Goal: Task Accomplishment & Management: Complete application form

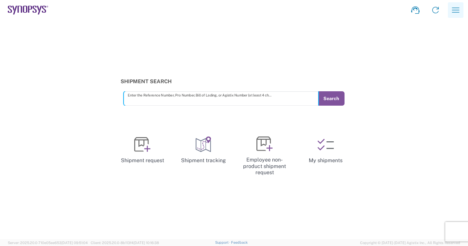
click at [458, 10] on icon "button" at bounding box center [455, 9] width 7 height 5
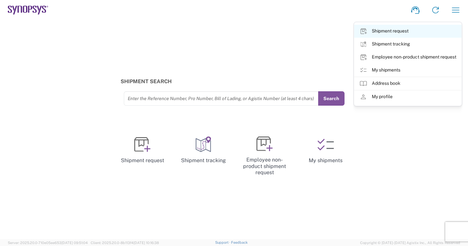
click at [387, 32] on link "Shipment request" at bounding box center [407, 31] width 107 height 13
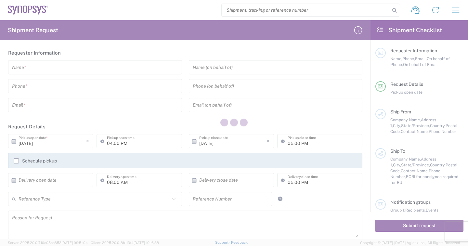
type input "[GEOGRAPHIC_DATA]"
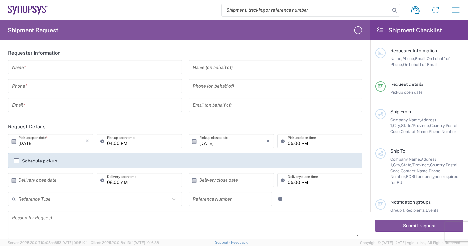
click at [39, 104] on input "text" at bounding box center [95, 104] width 166 height 11
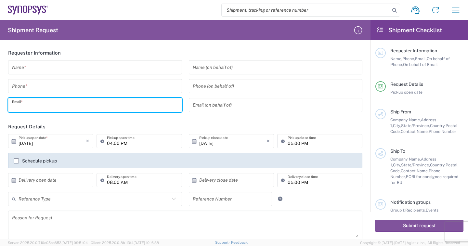
paste input "[EMAIL_ADDRESS][DOMAIN_NAME]"
drag, startPoint x: 31, startPoint y: 106, endPoint x: 8, endPoint y: 106, distance: 23.1
click at [8, 106] on div "[EMAIL_ADDRESS][DOMAIN_NAME] Email *" at bounding box center [95, 105] width 174 height 14
type input "[EMAIL_ADDRESS][DOMAIN_NAME]"
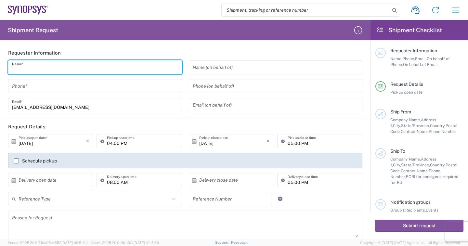
click at [40, 69] on input "text" at bounding box center [95, 67] width 166 height 11
paste input "EmilyWu"
type input "EmilyWu"
click at [43, 89] on input "tel" at bounding box center [95, 86] width 166 height 11
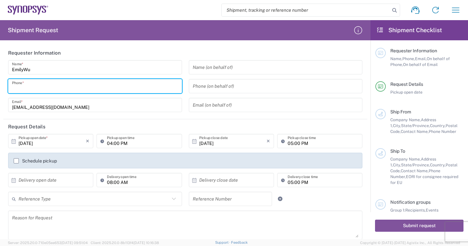
paste input "88633715000"
type input "88633715000"
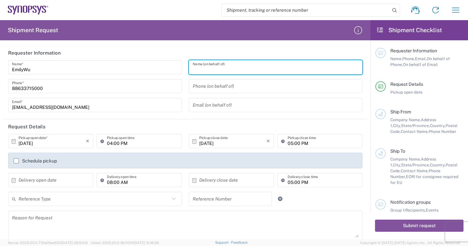
click at [236, 67] on input "text" at bounding box center [276, 67] width 166 height 11
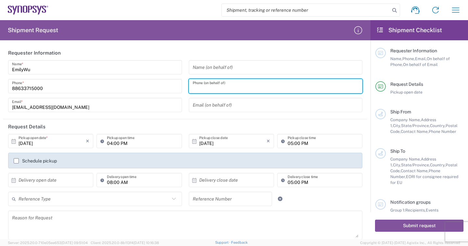
click at [222, 91] on input "tel" at bounding box center [276, 86] width 166 height 11
click at [216, 70] on input "text" at bounding box center [276, 67] width 166 height 11
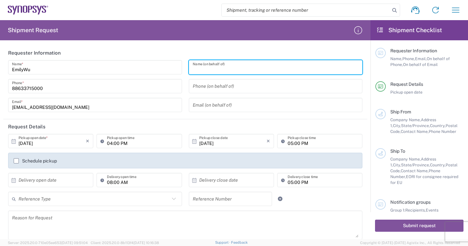
click at [209, 109] on input "text" at bounding box center [276, 104] width 166 height 11
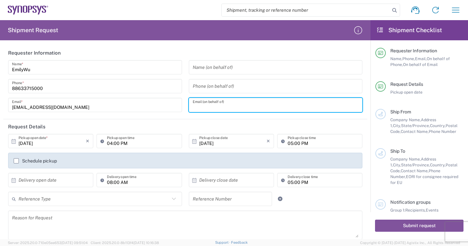
click at [217, 70] on input "text" at bounding box center [276, 67] width 166 height 11
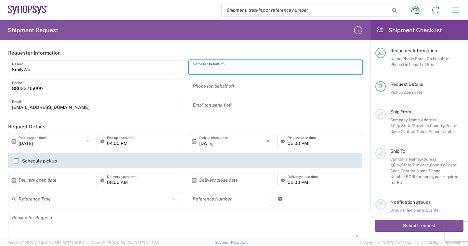
paste input "[EMAIL_ADDRESS][DOMAIN_NAME]"
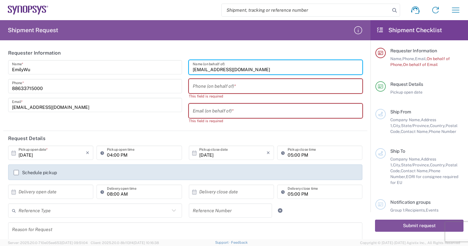
drag, startPoint x: 209, startPoint y: 69, endPoint x: 187, endPoint y: 69, distance: 22.1
click at [189, 69] on div "[EMAIL_ADDRESS][DOMAIN_NAME] Name (on behalf of)" at bounding box center [276, 67] width 174 height 14
type input "[EMAIL_ADDRESS][DOMAIN_NAME]"
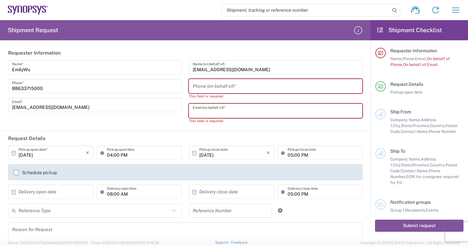
click at [222, 111] on input "text" at bounding box center [276, 110] width 166 height 11
paste input "JennyTsai"
type input "JennyTsai"
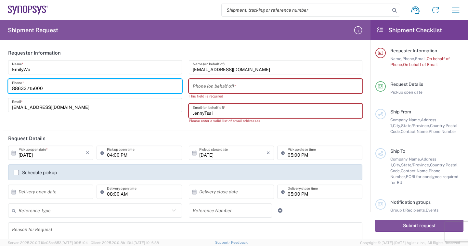
drag, startPoint x: 61, startPoint y: 87, endPoint x: 0, endPoint y: 86, distance: 60.7
click at [0, 86] on form "Requester Information EmilyWu Name * [PHONE_NUMBER] Phone * [EMAIL_ADDRESS][DOM…" at bounding box center [185, 142] width 370 height 194
click at [236, 87] on input "tel" at bounding box center [276, 86] width 166 height 11
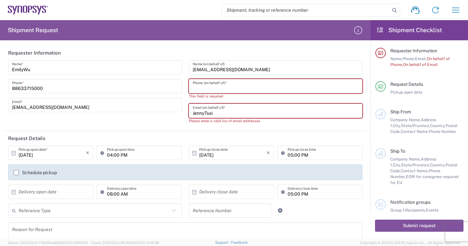
paste input "88633715000"
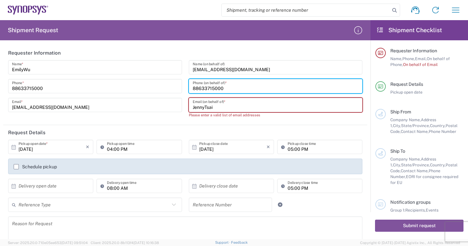
type input "88633715000"
click at [266, 107] on input "JennyTsai" at bounding box center [276, 104] width 166 height 11
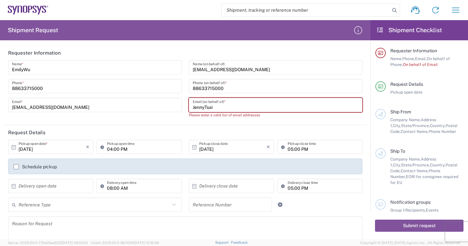
click at [260, 71] on input "[EMAIL_ADDRESS][DOMAIN_NAME]" at bounding box center [276, 67] width 166 height 11
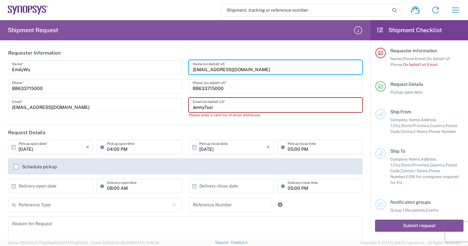
drag, startPoint x: 270, startPoint y: 70, endPoint x: 164, endPoint y: 68, distance: 105.9
click at [164, 68] on div "EmilyWu Name * [PHONE_NUMBER] Phone * [EMAIL_ADDRESS][DOMAIN_NAME] Email * [EMA…" at bounding box center [185, 91] width 361 height 62
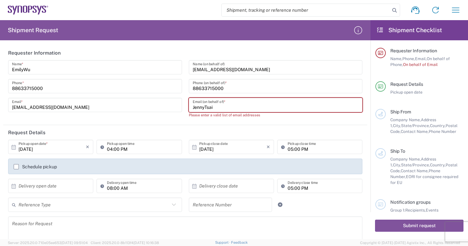
drag, startPoint x: 223, startPoint y: 107, endPoint x: 210, endPoint y: 106, distance: 12.7
click at [185, 102] on div "[EMAIL_ADDRESS][DOMAIN_NAME] Name (on behalf of) 88633715000 Phone (on behalf o…" at bounding box center [275, 91] width 181 height 62
paste input "@[DOMAIN_NAME]"
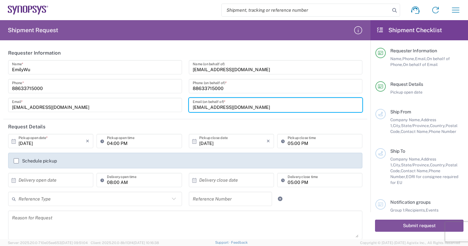
drag, startPoint x: 210, startPoint y: 107, endPoint x: 189, endPoint y: 106, distance: 20.8
click at [189, 106] on div "[EMAIL_ADDRESS][DOMAIN_NAME] Email (on behalf of) *" at bounding box center [276, 105] width 174 height 14
type input "[EMAIL_ADDRESS][DOMAIN_NAME]"
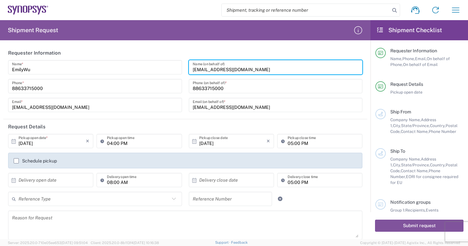
click at [253, 67] on input "[EMAIL_ADDRESS][DOMAIN_NAME]" at bounding box center [276, 67] width 166 height 11
drag, startPoint x: 265, startPoint y: 68, endPoint x: 210, endPoint y: 70, distance: 55.2
click at [210, 70] on input "[EMAIL_ADDRESS][DOMAIN_NAME]" at bounding box center [276, 67] width 166 height 11
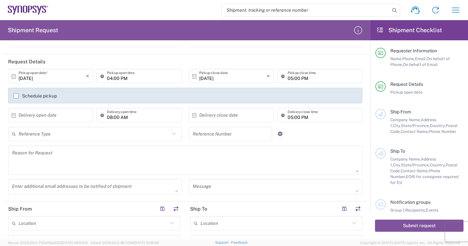
type input "JennyTsai"
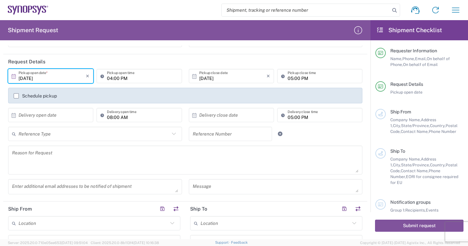
click at [45, 79] on input "[DATE]" at bounding box center [52, 75] width 67 height 11
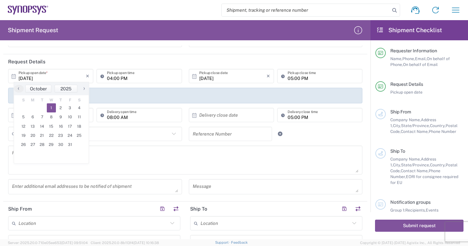
drag, startPoint x: 56, startPoint y: 108, endPoint x: 49, endPoint y: 106, distance: 7.0
click at [49, 106] on span "1" at bounding box center [51, 107] width 9 height 9
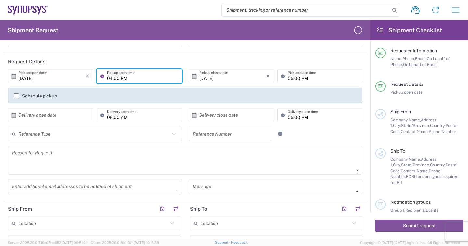
click at [142, 78] on input "04:00 PM" at bounding box center [142, 75] width 71 height 11
click at [119, 77] on input "04:00 PM" at bounding box center [142, 75] width 71 height 11
click at [107, 77] on input "04:00 PM" at bounding box center [142, 75] width 71 height 11
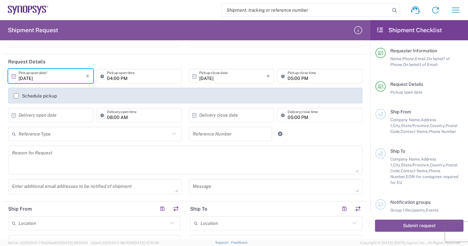
click at [24, 78] on input "[DATE]" at bounding box center [52, 75] width 67 height 11
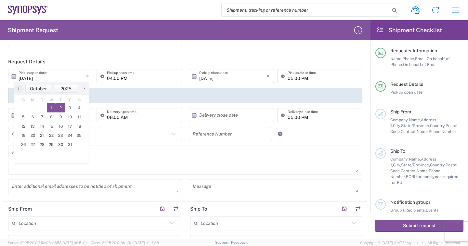
click at [59, 107] on span "2" at bounding box center [60, 107] width 9 height 9
type input "[DATE]"
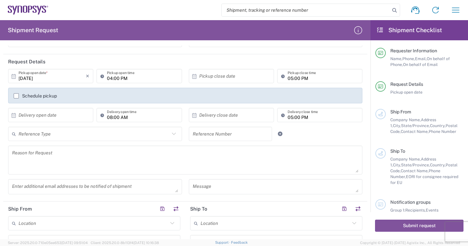
click at [110, 79] on input "04:00 PM" at bounding box center [142, 75] width 71 height 11
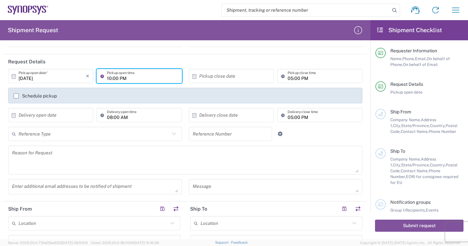
click at [135, 77] on input "10:00 PM" at bounding box center [142, 75] width 71 height 11
click at [135, 76] on input "10:00 PM" at bounding box center [142, 75] width 71 height 11
type input "10:00 AM"
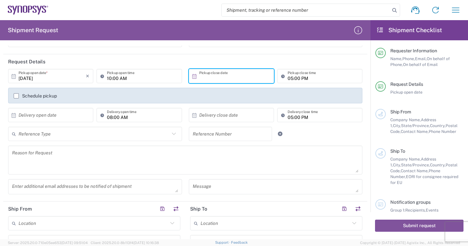
click at [226, 74] on input "text" at bounding box center [232, 75] width 67 height 11
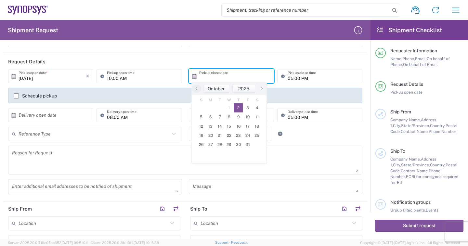
click at [240, 106] on span "2" at bounding box center [237, 107] width 9 height 9
type input "[DATE]"
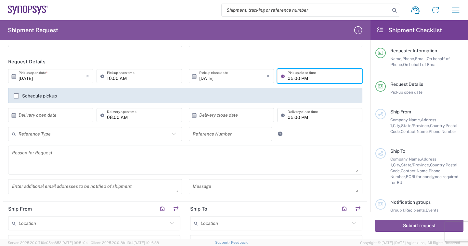
click at [310, 78] on input "05:00 PM" at bounding box center [322, 75] width 71 height 11
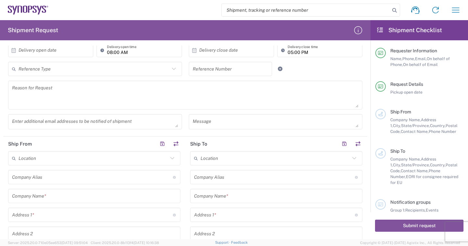
scroll to position [162, 0]
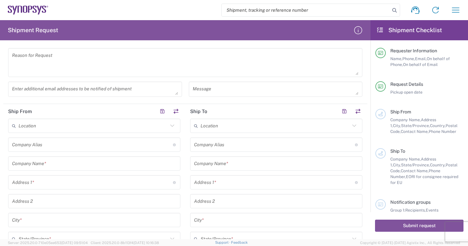
click at [50, 126] on input "text" at bounding box center [93, 125] width 149 height 11
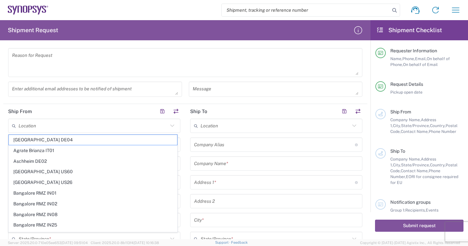
click at [196, 100] on div "Message" at bounding box center [275, 91] width 181 height 20
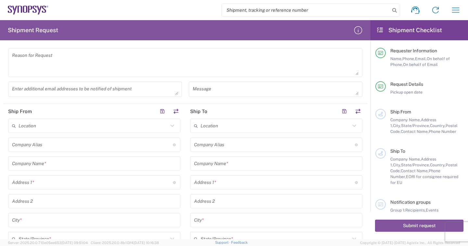
scroll to position [227, 0]
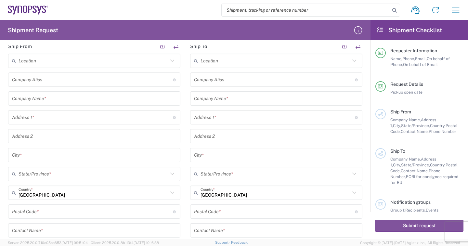
click at [55, 100] on input "text" at bounding box center [94, 98] width 164 height 11
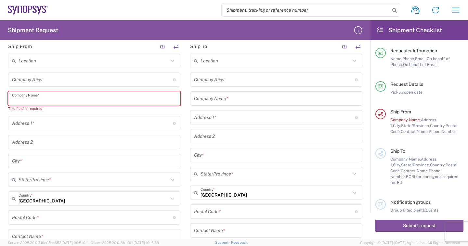
click at [65, 99] on input "text" at bounding box center [94, 98] width 164 height 11
paste input "[PERSON_NAME] Doo"
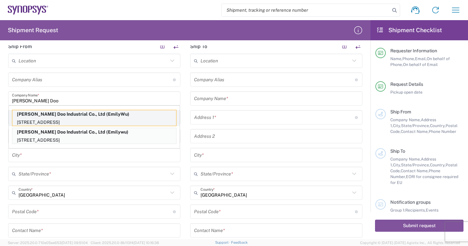
click at [86, 116] on p "[PERSON_NAME] Doo Industrial Co., Ltd (EmilyWu)" at bounding box center [94, 114] width 164 height 8
type input "[PERSON_NAME] Doo Industrial Co., Ltd"
type input "[STREET_ADDRESS]"
type input "Taoyuan Dist., [GEOGRAPHIC_DATA], [GEOGRAPHIC_DATA]"
type input "[GEOGRAPHIC_DATA]"
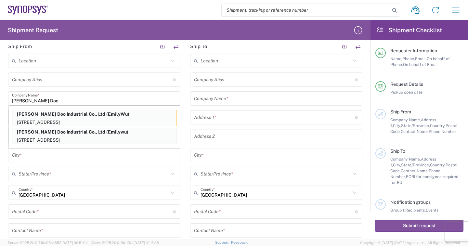
type input "[GEOGRAPHIC_DATA]"
type input "33068"
type input "EmilyWu"
type input "88633715000"
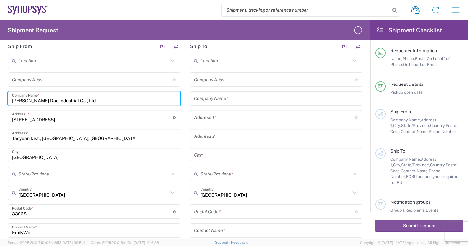
click at [234, 100] on input "text" at bounding box center [276, 98] width 164 height 11
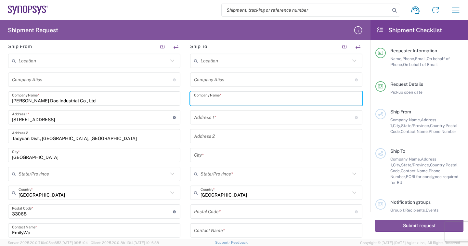
paste input "Synopsys Inc"
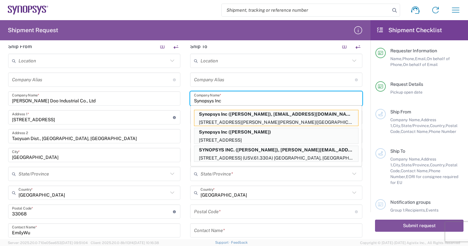
type input "Synopsys Inc"
click at [228, 119] on p "[STREET_ADDRESS][PERSON_NAME][PERSON_NAME]([GEOGRAPHIC_DATA]" at bounding box center [276, 122] width 164 height 8
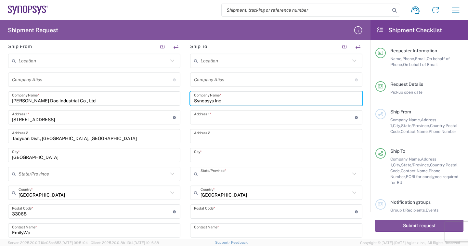
type input "[GEOGRAPHIC_DATA][PERSON_NAME][PERSON_NAME] Jolla"
type input "[GEOGRAPHIC_DATA], [GEOGRAPHIC_DATA](R.O.C.)"
type input "CA 92037"
type input "[US_STATE]"
type input "92037"
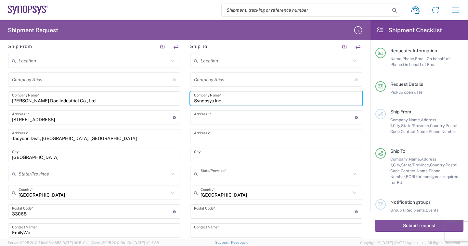
type input "[PERSON_NAME]"
type input "6505845000"
type input "[EMAIL_ADDRESS][DOMAIN_NAME]"
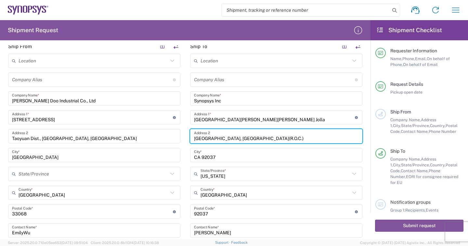
click at [236, 137] on input "[GEOGRAPHIC_DATA], [GEOGRAPHIC_DATA](R.O.C.)" at bounding box center [276, 136] width 164 height 11
click at [265, 137] on input "[GEOGRAPHIC_DATA], [GEOGRAPHIC_DATA](R.O.C.)" at bounding box center [276, 136] width 164 height 11
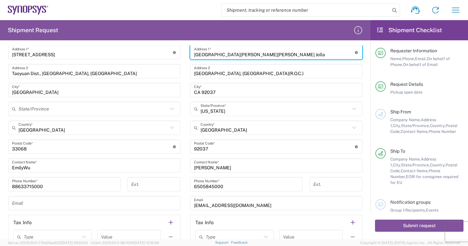
click at [288, 56] on input "[GEOGRAPHIC_DATA][PERSON_NAME][PERSON_NAME] Jolla" at bounding box center [274, 52] width 161 height 11
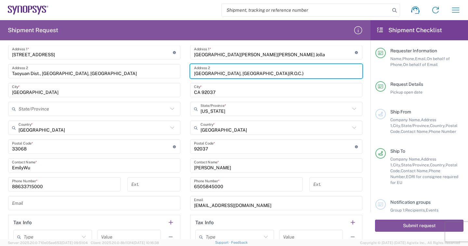
click at [240, 71] on input "[GEOGRAPHIC_DATA], [GEOGRAPHIC_DATA](R.O.C.)" at bounding box center [276, 71] width 164 height 11
drag, startPoint x: 285, startPoint y: 71, endPoint x: 183, endPoint y: 71, distance: 101.6
click at [185, 71] on main "Location [GEOGRAPHIC_DATA] DE04 Agrate Brianza IT01 [GEOGRAPHIC_DATA] DE02 [GEO…" at bounding box center [276, 120] width 182 height 262
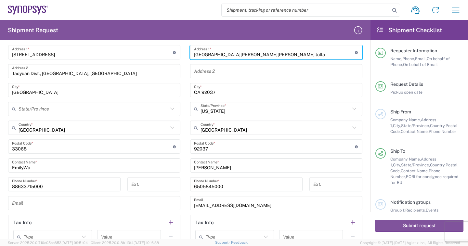
drag, startPoint x: 296, startPoint y: 52, endPoint x: 242, endPoint y: 53, distance: 54.6
click at [242, 53] on input "[GEOGRAPHIC_DATA][PERSON_NAME][PERSON_NAME] Jolla" at bounding box center [274, 52] width 161 height 11
click at [279, 54] on input "[GEOGRAPHIC_DATA][PERSON_NAME][PERSON_NAME] Jolla" at bounding box center [274, 52] width 161 height 11
drag, startPoint x: 286, startPoint y: 54, endPoint x: 185, endPoint y: 53, distance: 101.3
click at [185, 53] on main "Location [GEOGRAPHIC_DATA] DE04 Agrate Brianza IT01 [GEOGRAPHIC_DATA] DE02 [GEO…" at bounding box center [276, 120] width 182 height 262
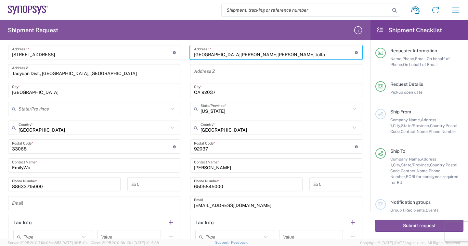
paste input "."
type input "[STREET_ADDRESS][PERSON_NAME]"
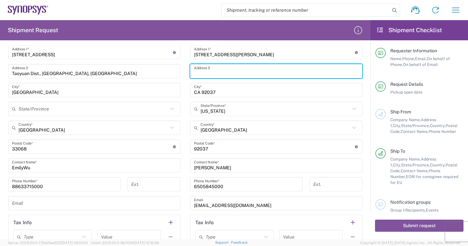
click at [224, 74] on input "text" at bounding box center [276, 71] width 164 height 11
click at [214, 73] on input "text" at bounding box center [276, 71] width 164 height 11
paste input "[GEOGRAPHIC_DATA]"
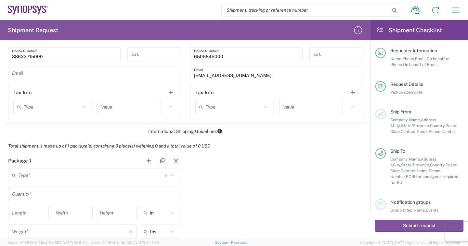
scroll to position [455, 0]
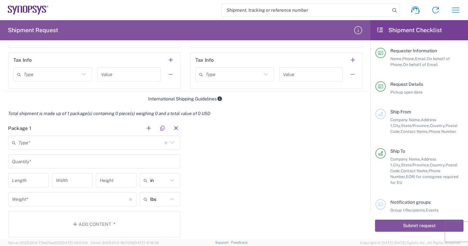
type input "[GEOGRAPHIC_DATA]"
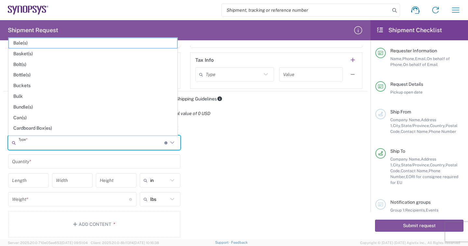
click at [75, 144] on input "text" at bounding box center [92, 142] width 146 height 11
click at [27, 115] on span "Can(s)" at bounding box center [93, 118] width 168 height 10
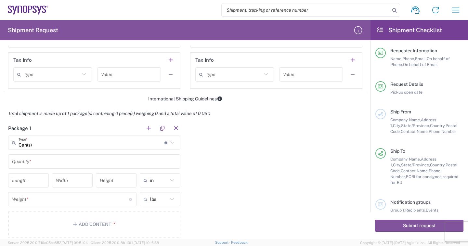
type input "Can(s)"
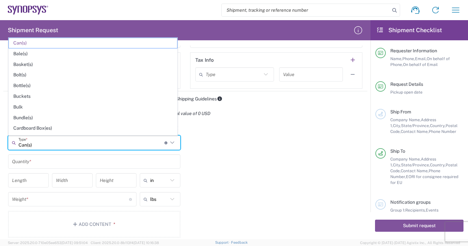
click at [43, 143] on input "Can(s)" at bounding box center [92, 142] width 146 height 11
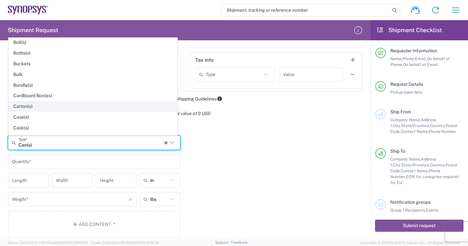
scroll to position [0, 0]
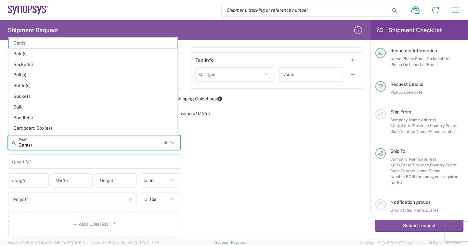
click at [195, 132] on div "Package 1 Can(s) Type * Material used to package goods Can(s) Bale(s) Basket(s)…" at bounding box center [185, 181] width 364 height 121
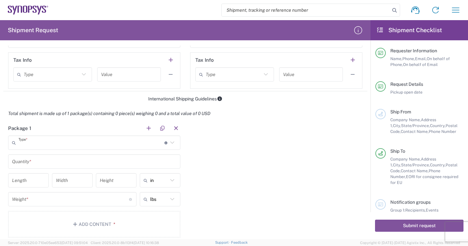
click at [65, 146] on input "text" at bounding box center [92, 142] width 146 height 11
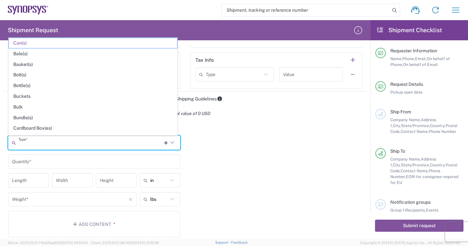
click at [56, 145] on input "text" at bounding box center [92, 142] width 146 height 11
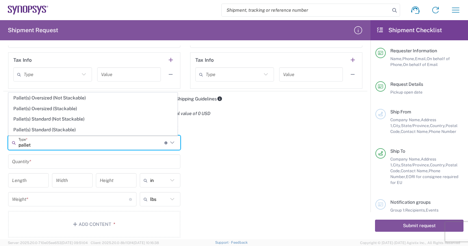
click at [47, 146] on input "pallet" at bounding box center [92, 142] width 146 height 11
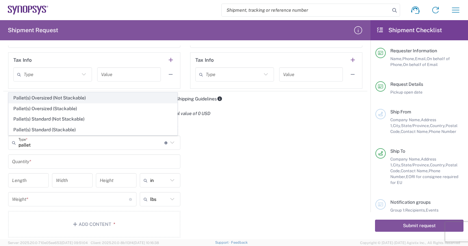
click at [89, 98] on span "Pallet(s) Oversized (Not Stackable)" at bounding box center [93, 98] width 168 height 10
type input "Pallet(s) Oversized (Not Stackable)"
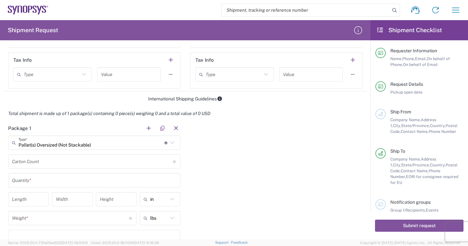
scroll to position [519, 0]
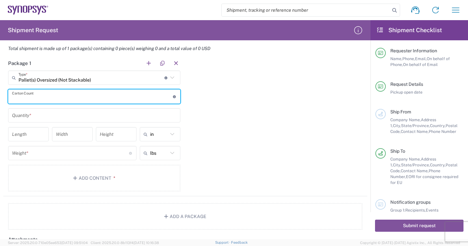
click at [54, 96] on input "number" at bounding box center [92, 96] width 161 height 11
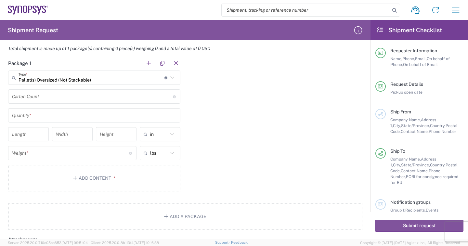
click at [263, 124] on div "Package 1 Pallet(s) Oversized (Not Stackable) Type * Material used to package g…" at bounding box center [185, 126] width 364 height 140
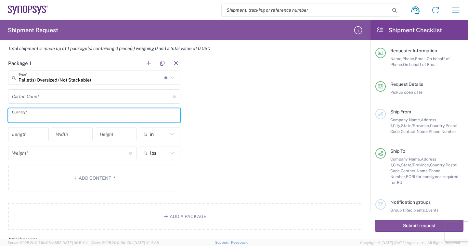
click at [45, 115] on input "text" at bounding box center [94, 115] width 164 height 11
type input "1"
click at [281, 106] on div "Package 1 Pallet(s) Oversized (Not Stackable) Type * Material used to package g…" at bounding box center [185, 126] width 364 height 140
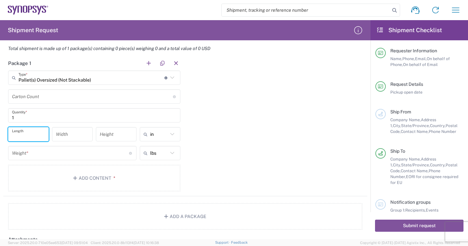
click at [25, 137] on input "number" at bounding box center [28, 134] width 33 height 11
click at [24, 137] on input "number" at bounding box center [28, 134] width 33 height 11
type input "100"
type input "60"
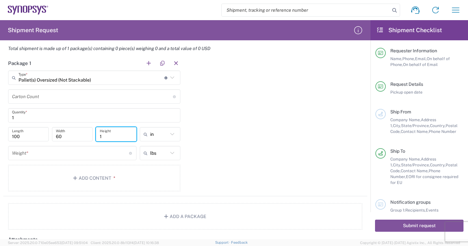
type input "1"
click at [171, 134] on icon at bounding box center [172, 134] width 8 height 8
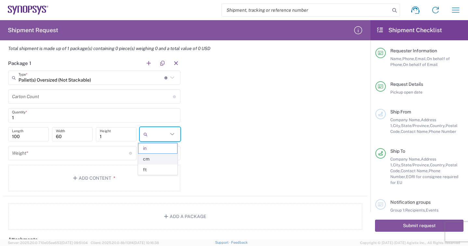
click at [163, 158] on span "cm" at bounding box center [157, 159] width 39 height 10
type input "254"
type input "152.4"
type input "2.54"
type input "cm"
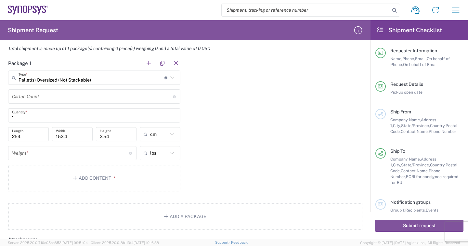
click at [27, 135] on input "254" at bounding box center [28, 134] width 33 height 11
type input "2"
type input "100"
click at [73, 137] on input "152.4" at bounding box center [72, 134] width 33 height 11
type input "1"
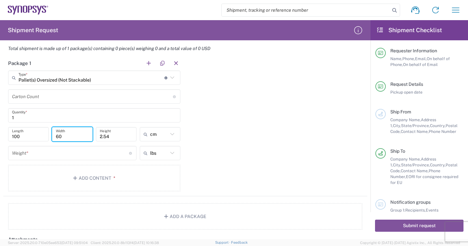
type input "60"
type input "144"
click at [46, 155] on input "number" at bounding box center [70, 152] width 117 height 11
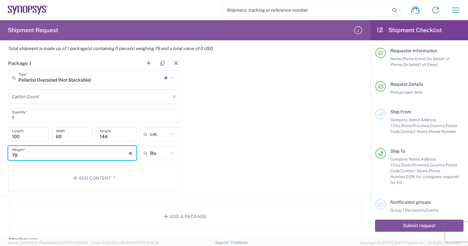
type input "79"
click at [169, 155] on icon at bounding box center [172, 153] width 8 height 8
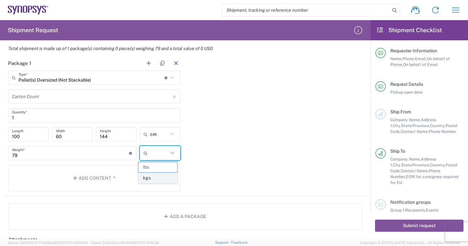
click at [153, 178] on span "kgs" at bounding box center [157, 178] width 39 height 10
type input "35.83"
type input "kgs"
click at [54, 153] on input "35.83" at bounding box center [70, 152] width 117 height 11
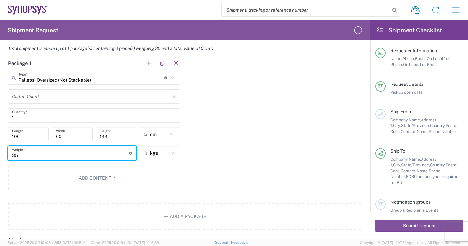
type input "3"
type input "79"
click at [262, 139] on div "Package 1 Pallet(s) Oversized (Not Stackable) Type * Material used to package g…" at bounding box center [185, 126] width 364 height 140
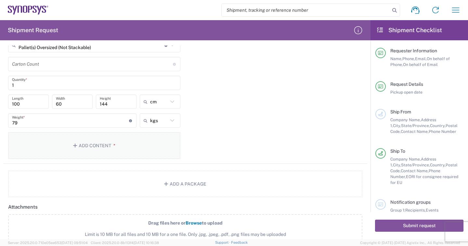
click at [87, 139] on button "Add Content *" at bounding box center [94, 145] width 172 height 27
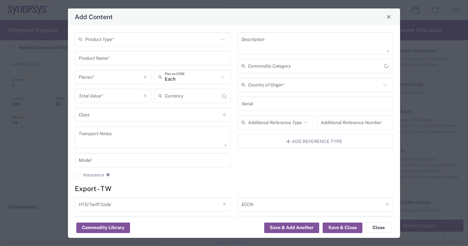
type input "US Dollar"
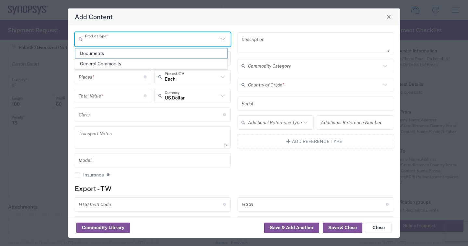
click at [123, 39] on input "text" at bounding box center [151, 38] width 133 height 11
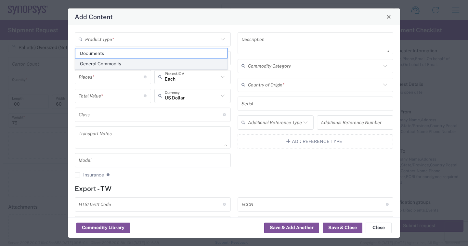
click at [114, 66] on span "General Commodity" at bounding box center [151, 64] width 152 height 10
type input "General Commodity"
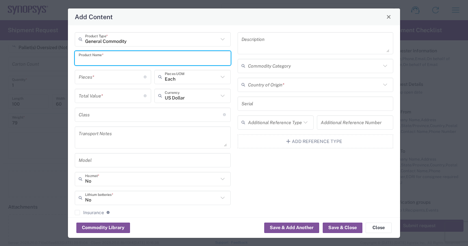
click at [112, 60] on input "text" at bounding box center [153, 57] width 148 height 11
click at [111, 59] on input "text" at bounding box center [153, 57] width 148 height 11
click at [104, 58] on input "text" at bounding box center [153, 57] width 148 height 11
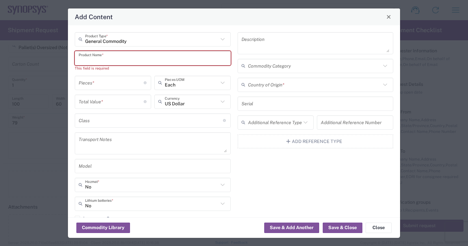
click at [105, 60] on input "text" at bounding box center [153, 57] width 148 height 11
paste input "Boa MGT DH MAINCHASSIS ASSY"
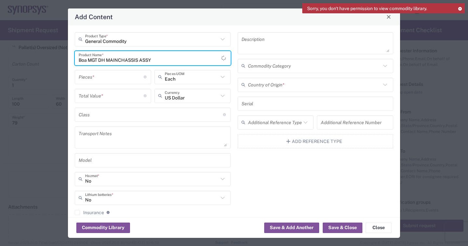
type input "Boa MGT DH MAINCHASSIS ASSY"
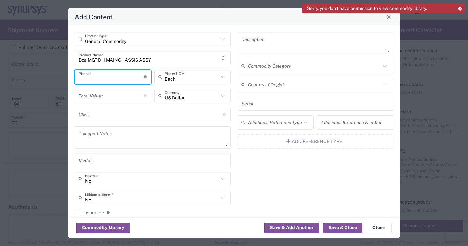
click at [93, 79] on input "number" at bounding box center [111, 76] width 65 height 11
click at [106, 77] on input "number" at bounding box center [111, 76] width 65 height 11
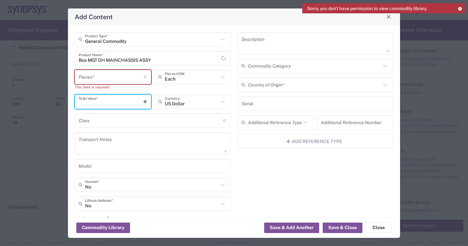
click at [105, 95] on div "Total Value * Total value of all the pieces" at bounding box center [113, 101] width 76 height 14
click at [105, 80] on input "number" at bounding box center [111, 76] width 65 height 11
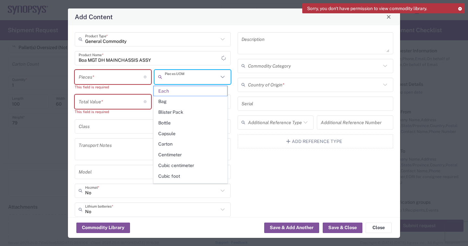
click at [189, 80] on input "text" at bounding box center [192, 76] width 54 height 11
click at [175, 91] on span "Each" at bounding box center [191, 91] width 74 height 10
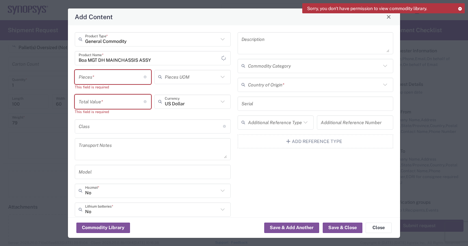
click at [202, 78] on input "text" at bounding box center [192, 76] width 54 height 11
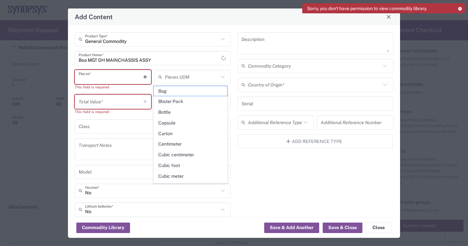
click at [117, 79] on input "number" at bounding box center [111, 76] width 65 height 11
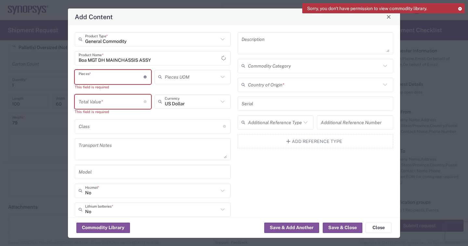
click at [98, 77] on input "number" at bounding box center [111, 76] width 65 height 11
click at [205, 151] on textarea at bounding box center [153, 149] width 148 height 18
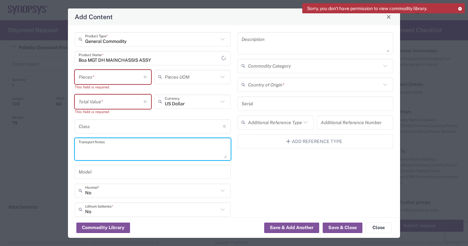
click at [223, 76] on icon at bounding box center [222, 77] width 8 height 8
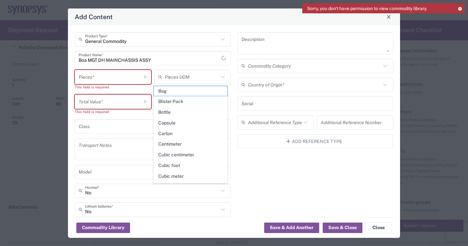
click at [183, 90] on span "Bag" at bounding box center [191, 91] width 74 height 10
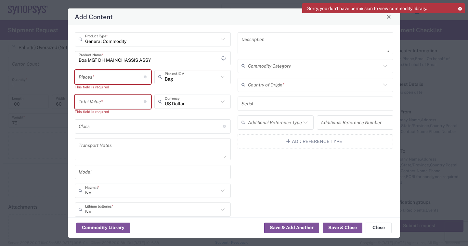
click at [221, 77] on icon at bounding box center [222, 77] width 8 height 8
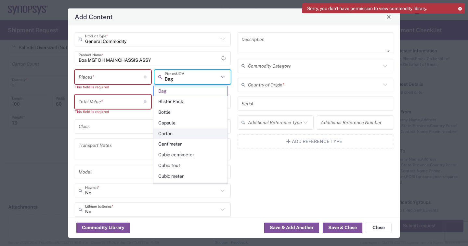
click at [173, 134] on span "Carton" at bounding box center [191, 134] width 74 height 10
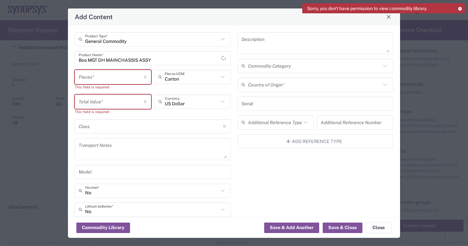
click at [219, 76] on icon at bounding box center [222, 77] width 8 height 8
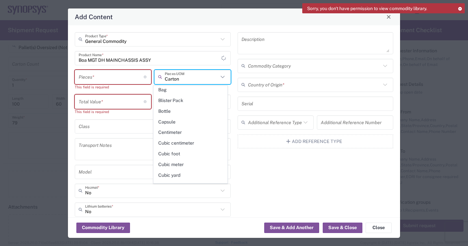
scroll to position [0, 0]
click at [187, 79] on input "Carton" at bounding box center [192, 76] width 54 height 11
type input "C"
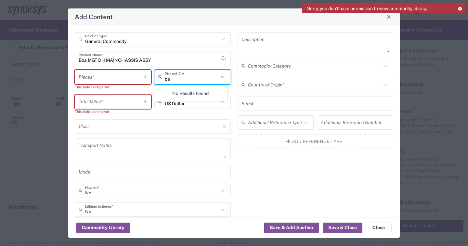
type input "p"
type input "pallet"
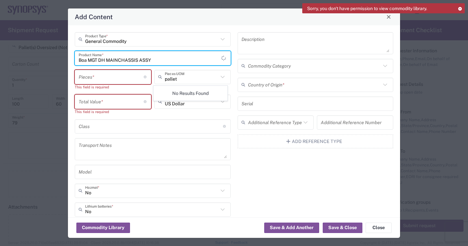
click at [160, 59] on input "Boa MGT DH MAINCHASSIS ASSY" at bounding box center [150, 57] width 143 height 11
click at [220, 78] on icon at bounding box center [222, 77] width 4 height 2
type input "Carton"
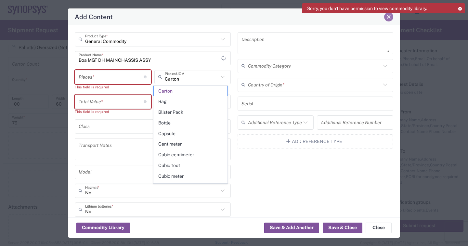
click at [389, 18] on span "Close" at bounding box center [388, 17] width 5 height 5
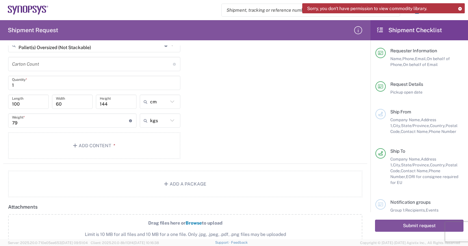
scroll to position [487, 0]
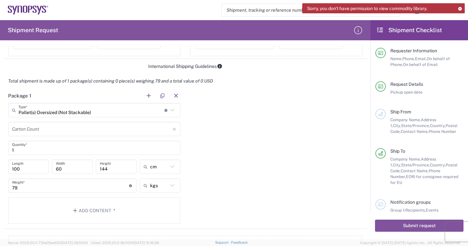
click at [49, 130] on input "number" at bounding box center [92, 128] width 161 height 11
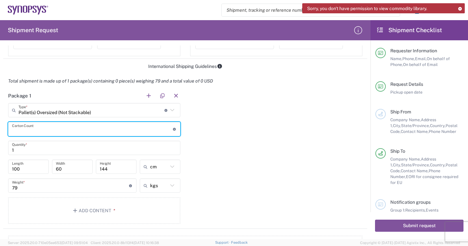
click at [76, 130] on input "number" at bounding box center [92, 128] width 161 height 11
click at [94, 110] on input "Pallet(s) Oversized (Not Stackable)" at bounding box center [92, 110] width 146 height 11
type input "Pallet(s) Oversized (Not Stackable)"
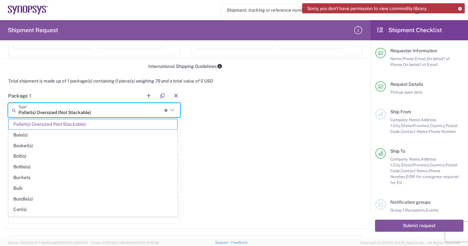
click at [103, 110] on input "Pallet(s) Oversized (Not Stackable)" at bounding box center [92, 110] width 146 height 11
click at [78, 125] on span "Pallet(s) Oversized (Not Stackable)" at bounding box center [93, 124] width 168 height 10
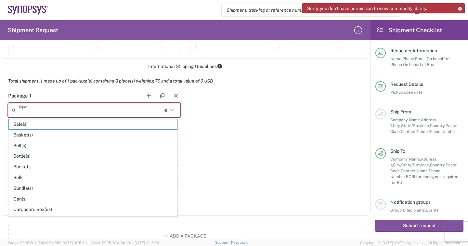
click at [70, 110] on input "text" at bounding box center [92, 110] width 146 height 11
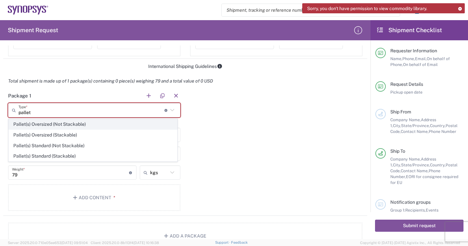
click at [75, 127] on span "Pallet(s) Oversized (Not Stackable)" at bounding box center [93, 124] width 168 height 10
type input "Pallet(s) Oversized (Not Stackable)"
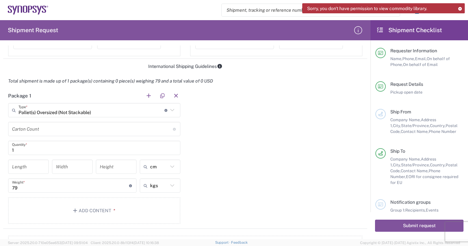
click at [77, 131] on input "number" at bounding box center [92, 128] width 161 height 11
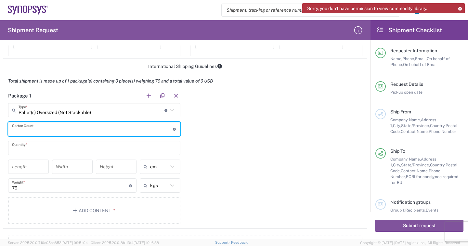
click at [56, 131] on input "number" at bounding box center [92, 128] width 161 height 11
drag, startPoint x: 43, startPoint y: 126, endPoint x: 27, endPoint y: 127, distance: 16.3
click at [15, 123] on div "Carton Count Number of boxes on the pallet" at bounding box center [94, 129] width 172 height 14
click at [29, 126] on input "number" at bounding box center [92, 128] width 161 height 11
click at [22, 125] on input "number" at bounding box center [92, 128] width 161 height 11
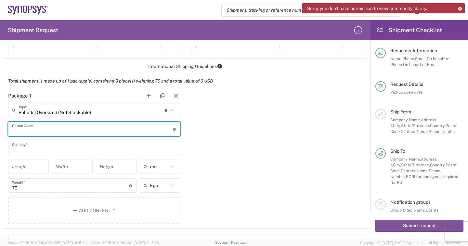
drag, startPoint x: 12, startPoint y: 125, endPoint x: 39, endPoint y: 133, distance: 28.5
click at [31, 126] on input "number" at bounding box center [92, 128] width 161 height 11
click at [66, 129] on input "number" at bounding box center [92, 128] width 161 height 11
type input "5"
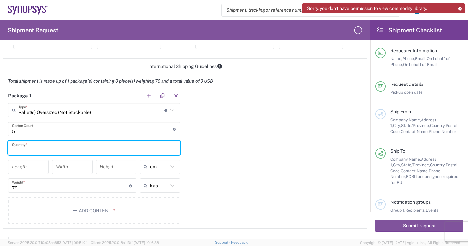
click at [27, 150] on input "1" at bounding box center [94, 147] width 164 height 11
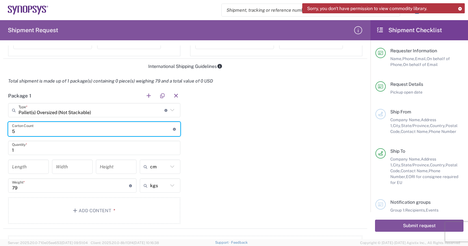
click at [30, 131] on input "5" at bounding box center [92, 128] width 161 height 11
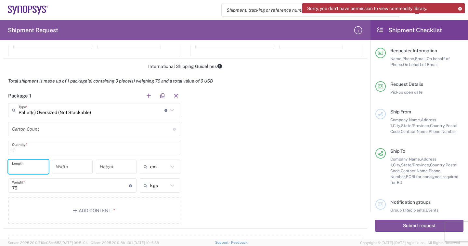
click at [27, 168] on input "number" at bounding box center [28, 166] width 33 height 11
type input "100"
type input "60"
type input "144"
click at [56, 186] on input "79" at bounding box center [70, 185] width 117 height 11
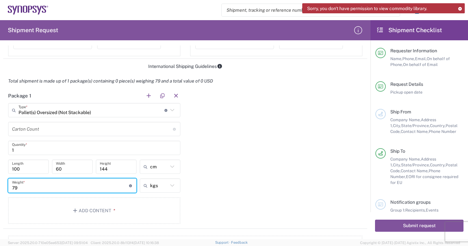
scroll to position [519, 0]
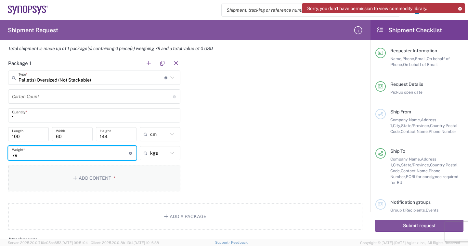
click at [95, 175] on button "Add Content *" at bounding box center [94, 178] width 172 height 27
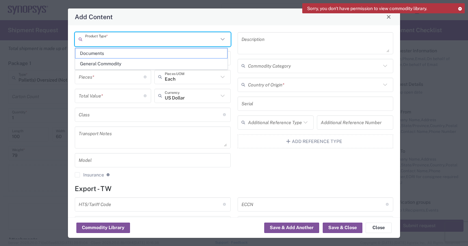
drag, startPoint x: 112, startPoint y: 39, endPoint x: 90, endPoint y: 39, distance: 21.8
click at [90, 39] on input "text" at bounding box center [151, 38] width 133 height 11
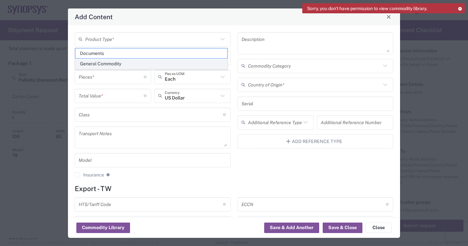
click at [115, 64] on span "General Commodity" at bounding box center [151, 64] width 152 height 10
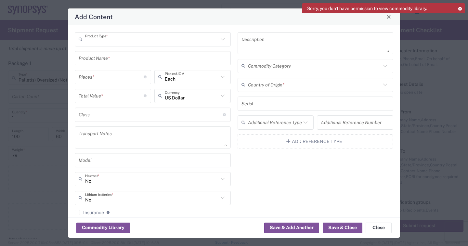
type input "General Commodity"
click at [127, 55] on input "text" at bounding box center [153, 57] width 148 height 11
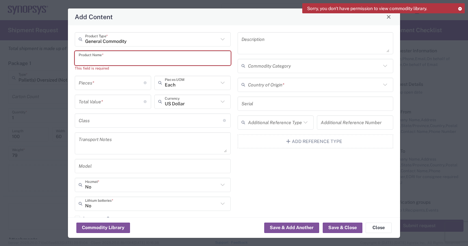
click at [116, 58] on input "text" at bounding box center [153, 57] width 148 height 11
paste input "SH100007881_0.1"
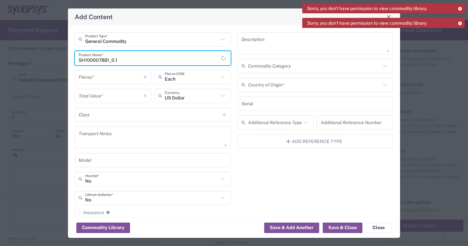
type input "SH100007881_0.1"
click at [98, 78] on input "number" at bounding box center [111, 76] width 65 height 11
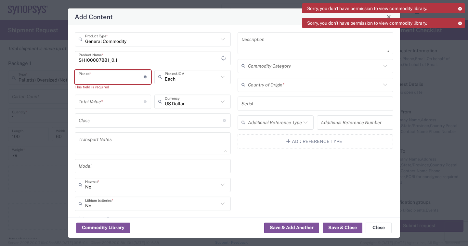
click at [97, 80] on input "number" at bounding box center [111, 76] width 65 height 11
click at [100, 80] on input "number" at bounding box center [111, 76] width 65 height 11
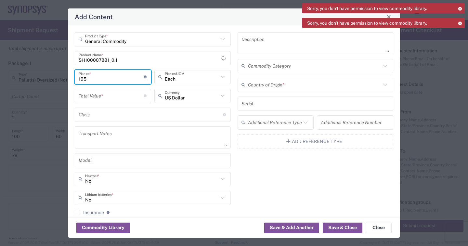
type input "195"
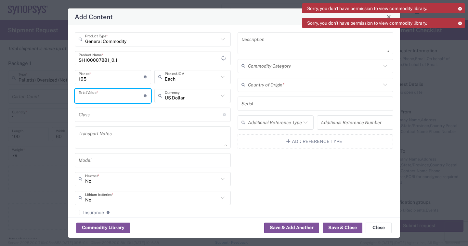
click at [102, 96] on input "number" at bounding box center [111, 95] width 65 height 11
type input "4448.50"
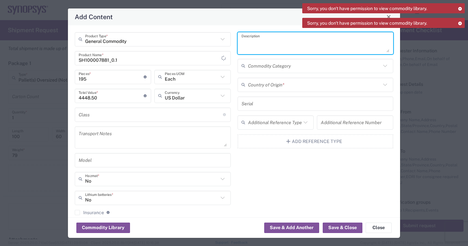
click at [274, 41] on textarea at bounding box center [315, 43] width 148 height 18
click at [264, 44] on textarea at bounding box center [315, 43] width 148 height 18
paste textarea "Boa MGT DH MAINCHASSIS ASSY"
type textarea "Boa MGT DH MAINCHASSIS ASSY"
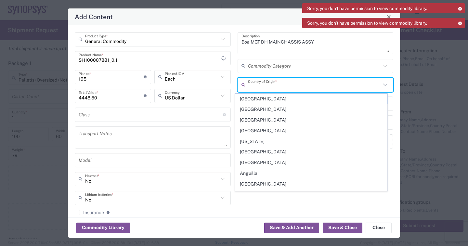
click at [299, 84] on input "text" at bounding box center [314, 84] width 133 height 11
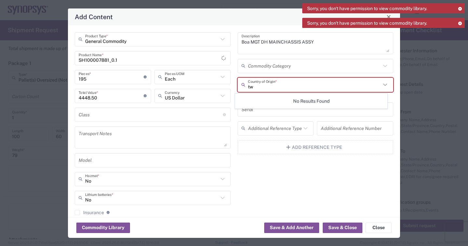
type input "t"
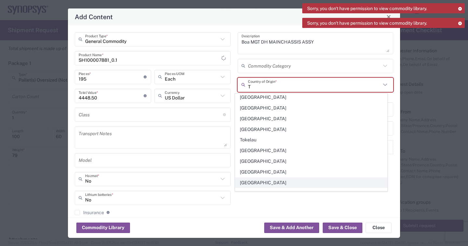
scroll to position [682, 0]
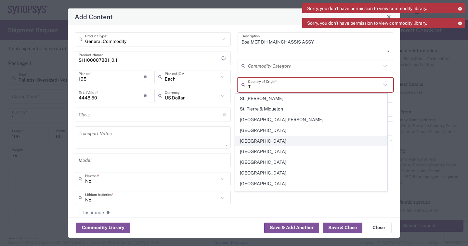
click at [272, 136] on span "[GEOGRAPHIC_DATA]" at bounding box center [311, 141] width 152 height 10
type input "[GEOGRAPHIC_DATA]"
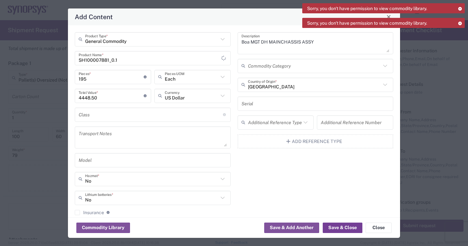
drag, startPoint x: 340, startPoint y: 225, endPoint x: 350, endPoint y: 182, distance: 44.2
click at [352, 186] on agx-package-content-widget "General Commodity Product Type * SH100007881_0.1 Product Name * 195 Pieces * Nu…" at bounding box center [234, 131] width 332 height 212
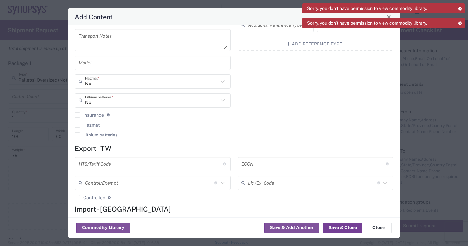
scroll to position [134, 0]
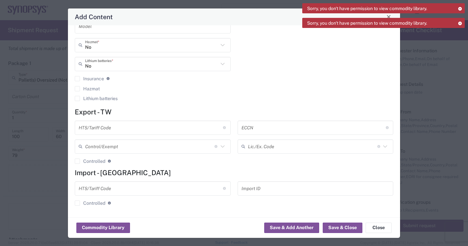
click at [107, 190] on input "text" at bounding box center [151, 187] width 144 height 11
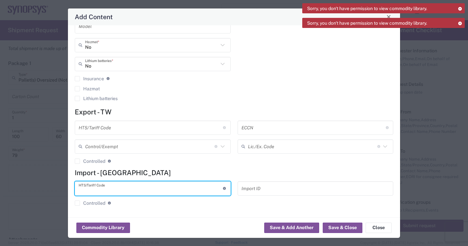
click at [122, 192] on input "text" at bounding box center [151, 187] width 144 height 11
click at [116, 192] on input "text" at bounding box center [151, 187] width 144 height 11
paste input "8486900000"
type input "8486900000"
click at [342, 227] on button "Save & Close" at bounding box center [342, 227] width 40 height 10
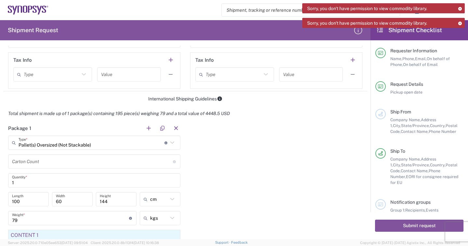
scroll to position [390, 0]
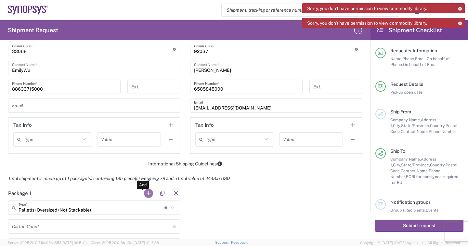
click at [149, 195] on button "button" at bounding box center [148, 193] width 9 height 9
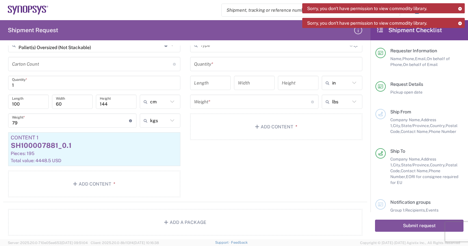
scroll to position [487, 0]
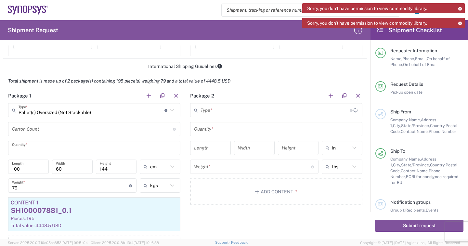
click at [231, 109] on input "text" at bounding box center [274, 110] width 149 height 11
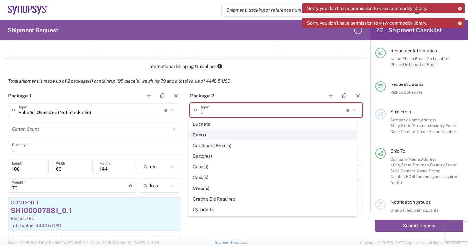
click at [220, 132] on span "Can(s)" at bounding box center [272, 135] width 168 height 10
type input "Can(s)"
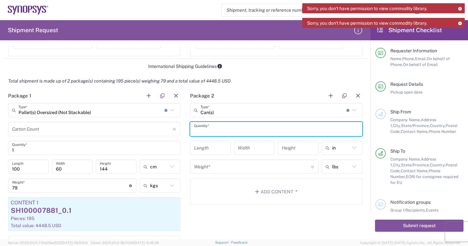
click at [214, 131] on input "text" at bounding box center [276, 128] width 164 height 11
type input "1"
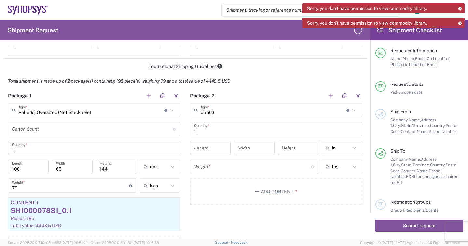
click at [350, 146] on icon at bounding box center [354, 148] width 8 height 8
click at [330, 170] on span "cm" at bounding box center [336, 173] width 39 height 10
type input "cm"
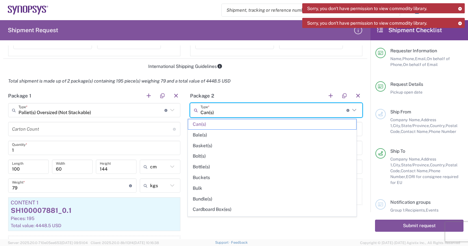
click at [219, 114] on input "Can(s)" at bounding box center [273, 110] width 146 height 11
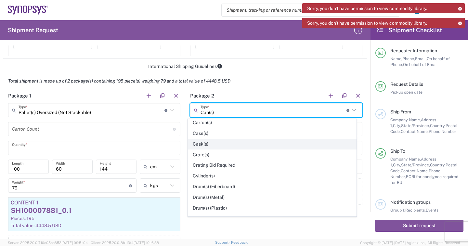
scroll to position [65, 0]
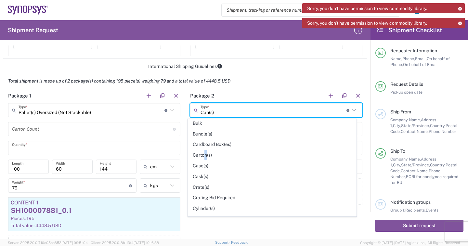
click at [205, 153] on span "Carton(s)" at bounding box center [272, 155] width 168 height 10
type input "Carton(s)"
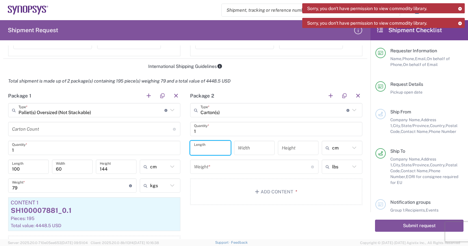
click at [212, 149] on input "number" at bounding box center [210, 147] width 33 height 11
type input "48"
type input "32"
click at [286, 147] on input "number" at bounding box center [297, 147] width 33 height 11
type input "26"
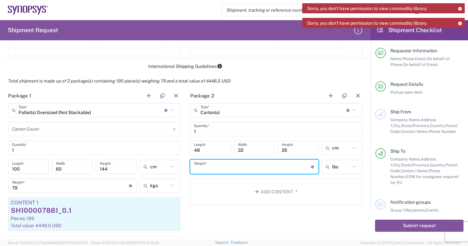
click at [221, 169] on input "number" at bounding box center [252, 166] width 117 height 11
type input "8"
click at [350, 165] on icon at bounding box center [354, 166] width 8 height 8
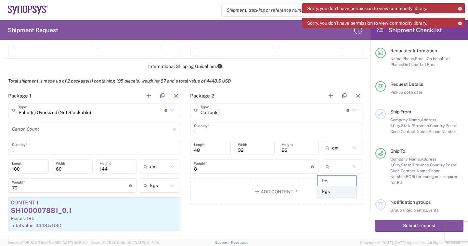
click at [334, 191] on span "kgs" at bounding box center [336, 191] width 39 height 10
type input "3.63"
type input "kgs"
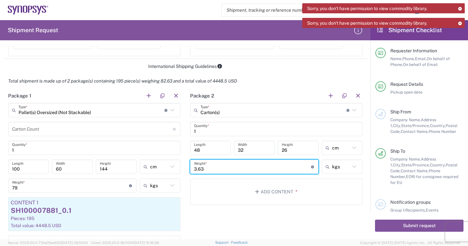
click at [255, 169] on input "3.63" at bounding box center [252, 166] width 117 height 11
click at [221, 167] on input "3.63" at bounding box center [252, 166] width 117 height 11
type input "3"
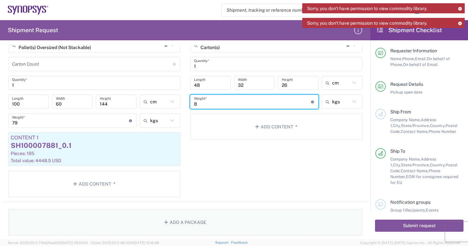
scroll to position [584, 0]
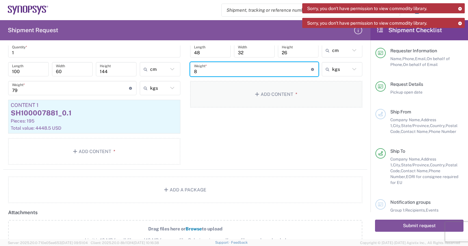
type input "8"
click at [277, 97] on button "Add Content *" at bounding box center [276, 94] width 172 height 27
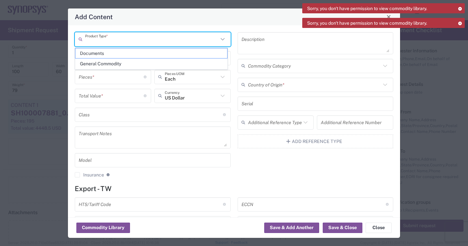
click at [131, 40] on input "text" at bounding box center [151, 38] width 133 height 11
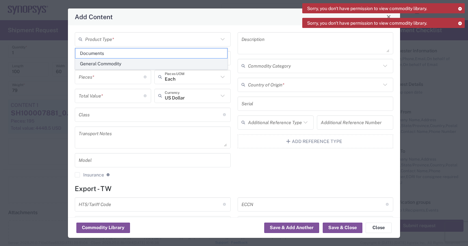
click at [119, 64] on span "General Commodity" at bounding box center [151, 64] width 152 height 10
type input "General Commodity"
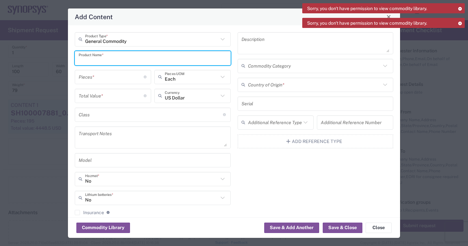
click at [146, 61] on input "text" at bounding box center [153, 57] width 148 height 11
click at [111, 62] on input "text" at bounding box center [153, 57] width 148 height 11
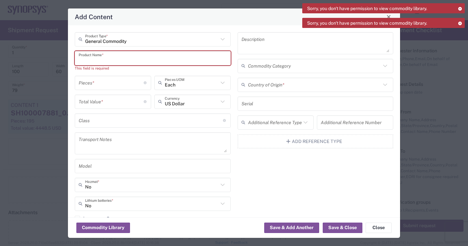
click at [105, 59] on input "text" at bounding box center [153, 57] width 148 height 11
paste input "SH100007882_0.1"
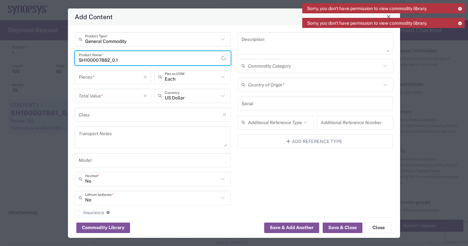
type input "SH100007882_0.1"
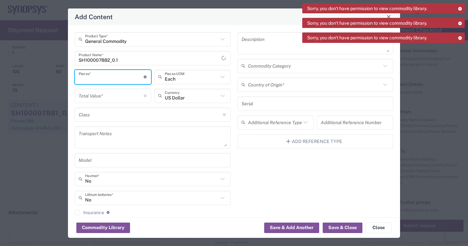
click at [102, 78] on input "number" at bounding box center [111, 76] width 65 height 11
type input "170"
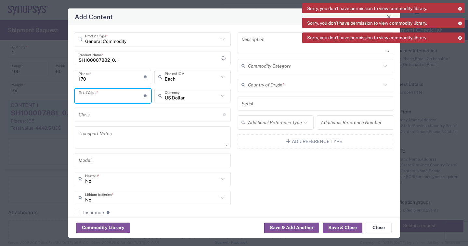
click at [109, 94] on input "number" at bounding box center [111, 95] width 65 height 11
click at [106, 101] on input "number" at bounding box center [111, 95] width 65 height 11
click at [96, 98] on input "number" at bounding box center [111, 95] width 65 height 11
click at [99, 101] on input "1000" at bounding box center [111, 95] width 65 height 11
type input "1000"
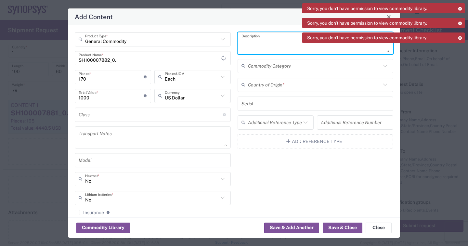
click at [272, 47] on textarea at bounding box center [315, 43] width 148 height 18
click at [257, 48] on textarea at bounding box center [315, 43] width 148 height 18
paste textarea "Boa MGT DH FRONT PANEL"
type textarea "Boa MGT DH FRONT PANEL"
click at [279, 87] on input "text" at bounding box center [314, 84] width 133 height 11
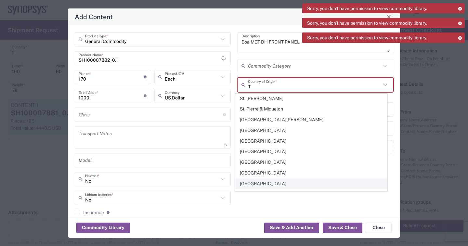
scroll to position [649, 0]
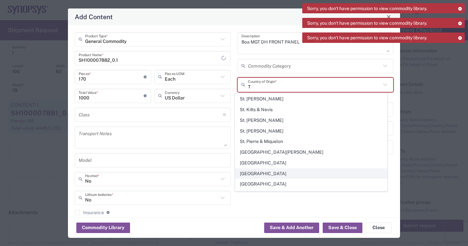
click at [262, 169] on span "[GEOGRAPHIC_DATA]" at bounding box center [311, 174] width 152 height 10
type input "[GEOGRAPHIC_DATA]"
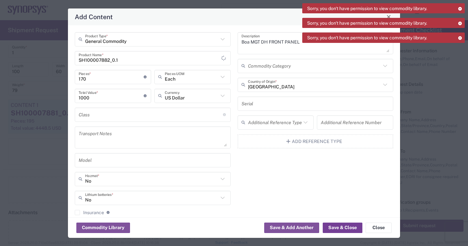
drag, startPoint x: 343, startPoint y: 227, endPoint x: 190, endPoint y: 194, distance: 155.8
click at [356, 179] on agx-package-content-widget "General Commodity Product Type * SH100007882_0.1 Product Name * 170 Pieces * Nu…" at bounding box center [234, 131] width 332 height 212
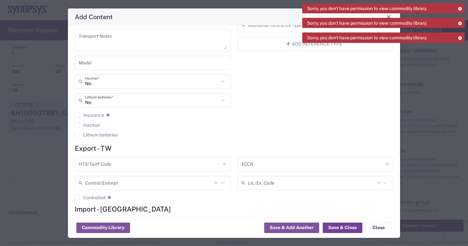
scroll to position [134, 0]
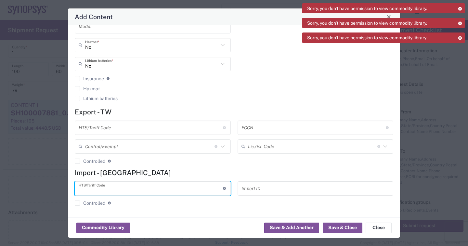
click at [118, 189] on input "text" at bounding box center [151, 187] width 144 height 11
click at [97, 193] on input "text" at bounding box center [151, 187] width 144 height 11
paste input "8486900000"
type input "8486900000"
click at [353, 226] on button "Save & Close" at bounding box center [342, 227] width 40 height 10
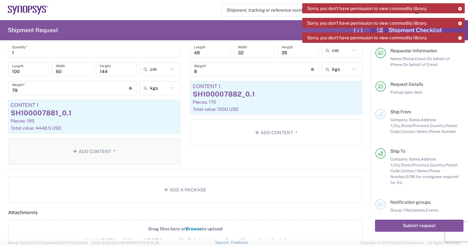
scroll to position [519, 0]
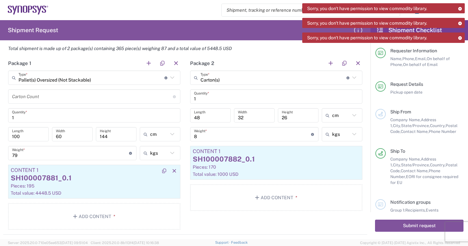
click at [57, 183] on div "Pieces: 195" at bounding box center [94, 186] width 167 height 6
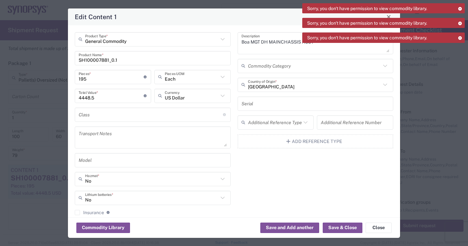
click at [94, 79] on input "195" at bounding box center [111, 76] width 65 height 11
type input "1952"
type input "44530.63"
type input "19525"
type input "445420.36"
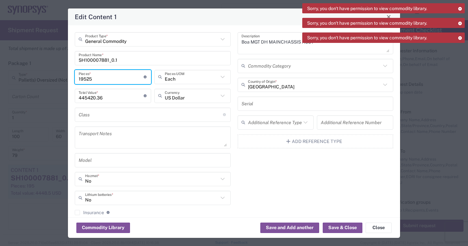
type input "1952"
type input "44530.63"
type input "195"
type input "4448.5"
type input "19"
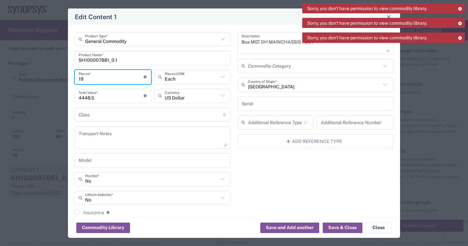
type input "433.44"
type input "1"
type input "22.81"
type input "2"
type input "45.62"
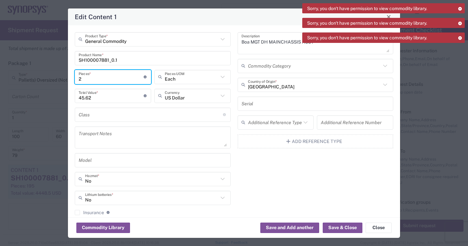
type input "25"
type input "570.25"
type input "25"
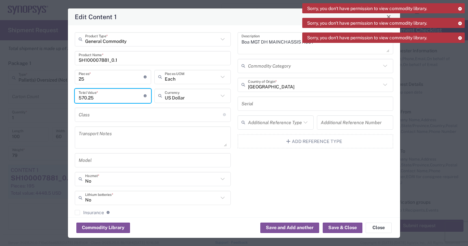
click at [99, 96] on input "570.25" at bounding box center [111, 95] width 65 height 11
type input "5"
click at [104, 99] on input "3448.50" at bounding box center [111, 95] width 65 height 11
drag, startPoint x: 109, startPoint y: 96, endPoint x: 68, endPoint y: 96, distance: 41.6
click at [68, 96] on div "Edit Content 1 General Commodity Product Type * SH100007881_0.1 Product Name * …" at bounding box center [234, 123] width 332 height 230
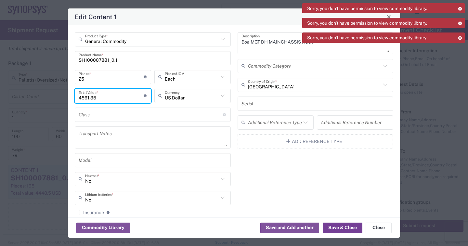
type input "4561.35"
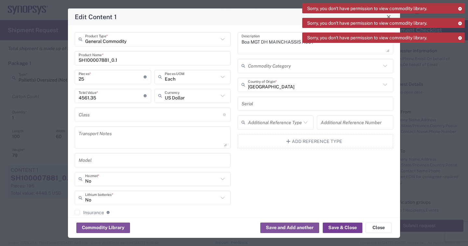
click at [344, 225] on button "Save & Close" at bounding box center [342, 227] width 40 height 10
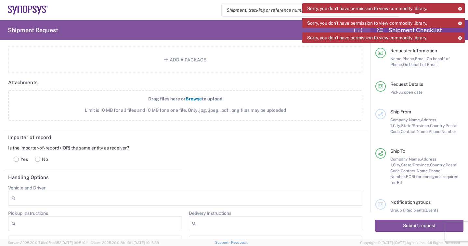
scroll to position [682, 0]
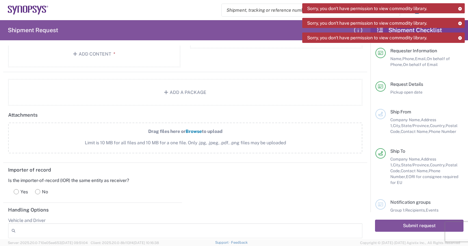
click at [189, 130] on span "Browse" at bounding box center [193, 131] width 16 height 5
click at [0, 0] on input "Drag files here or Browse to upload Limit is 10 MB for all files and 10 MB for …" at bounding box center [0, 0] width 0 height 0
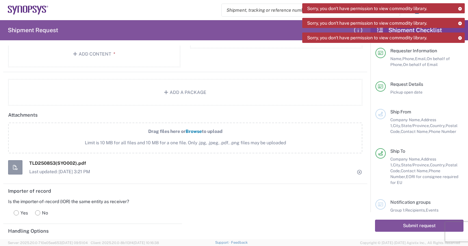
click at [200, 128] on label "Drag files here or Browse to upload Limit is 10 MB for all files and 10 MB for …" at bounding box center [185, 137] width 354 height 31
click at [0, 0] on input "Drag files here or Browse to upload Limit is 10 MB for all files and 10 MB for …" at bounding box center [0, 0] width 0 height 0
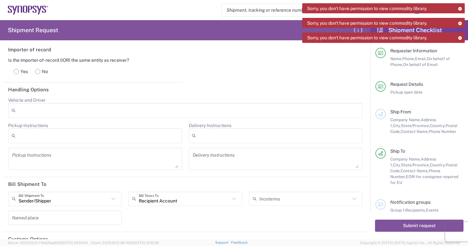
scroll to position [879, 0]
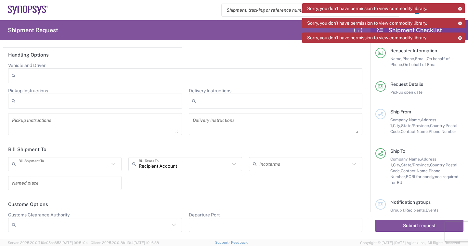
click at [54, 165] on input "text" at bounding box center [64, 163] width 91 height 11
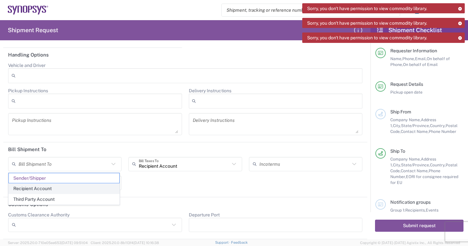
click at [43, 190] on span "Recipient Account" at bounding box center [64, 188] width 110 height 10
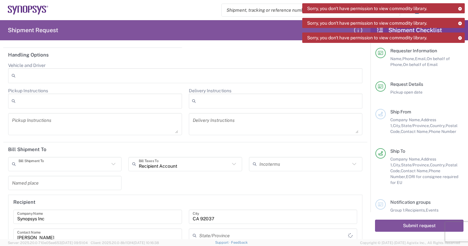
type input "Recipient Account"
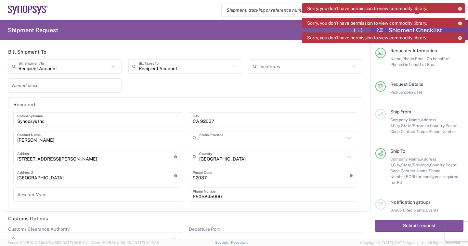
type input "[US_STATE]"
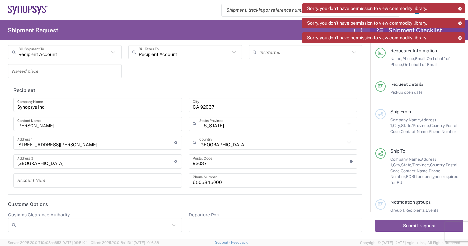
drag, startPoint x: 364, startPoint y: 220, endPoint x: 363, endPoint y: 198, distance: 21.5
click at [363, 198] on form "Requester Information EmilyWu Name * [PHONE_NUMBER] Phone * [EMAIL_ADDRESS][DOM…" at bounding box center [185, 142] width 370 height 194
click at [393, 226] on button "Submit request" at bounding box center [419, 225] width 88 height 12
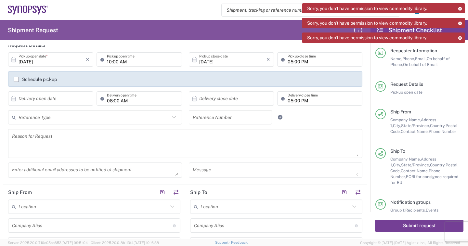
scroll to position [0, 0]
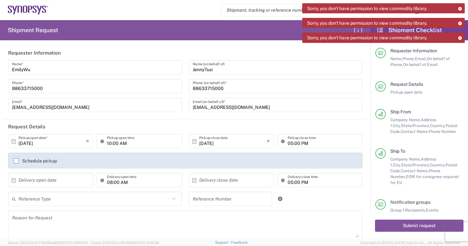
click at [351, 39] on span "Sorry, you don't have permission to view commodity library." at bounding box center [367, 38] width 120 height 6
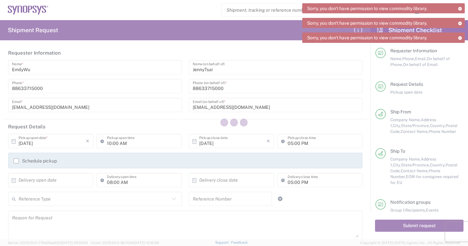
click at [456, 39] on div at bounding box center [234, 123] width 468 height 246
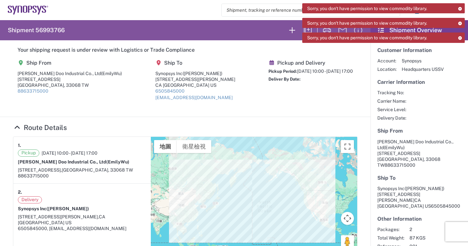
click at [459, 39] on icon at bounding box center [459, 38] width 5 height 4
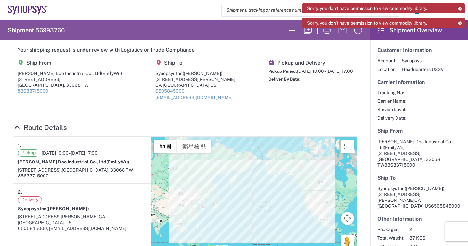
click at [457, 24] on icon at bounding box center [459, 23] width 5 height 4
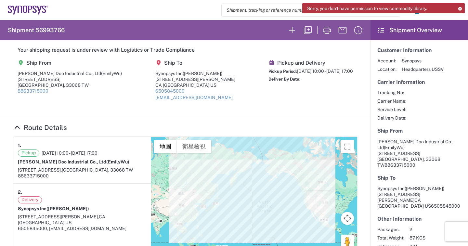
click at [458, 9] on icon at bounding box center [459, 9] width 5 height 4
